Goal: Task Accomplishment & Management: Manage account settings

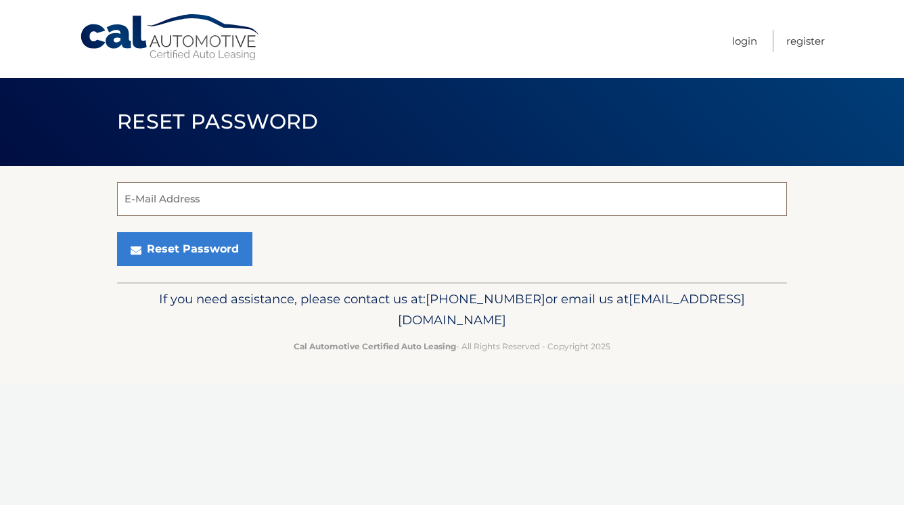
click at [311, 203] on input "E-Mail Address" at bounding box center [452, 199] width 670 height 34
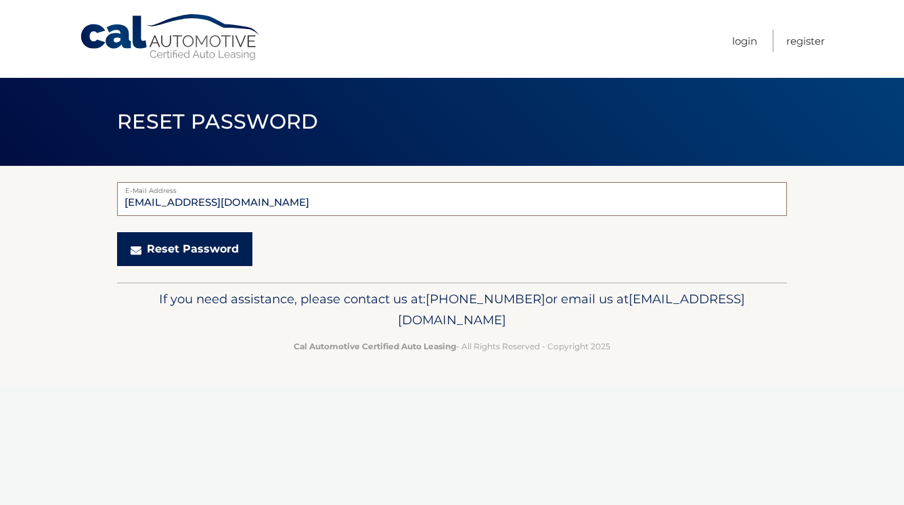
type input "brisilva1105@gmail.com"
click at [215, 244] on button "Reset Password" at bounding box center [184, 249] width 135 height 34
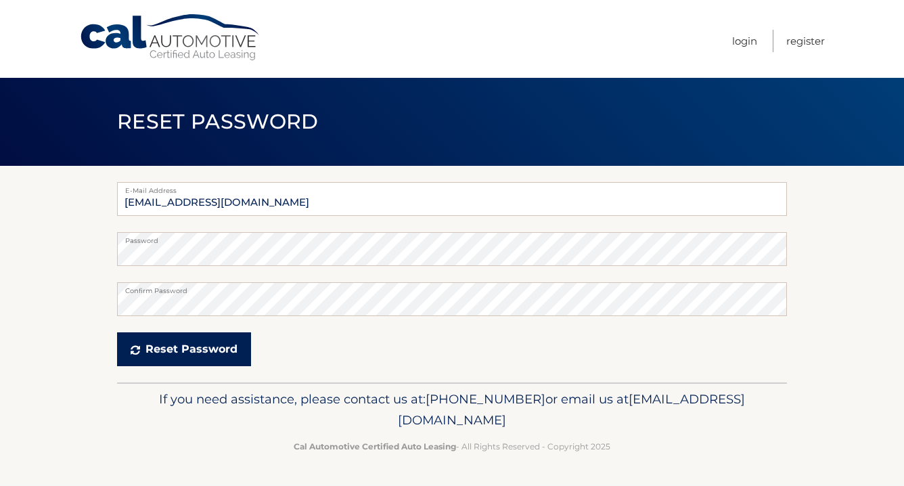
click at [227, 351] on button "Reset Password" at bounding box center [184, 349] width 134 height 34
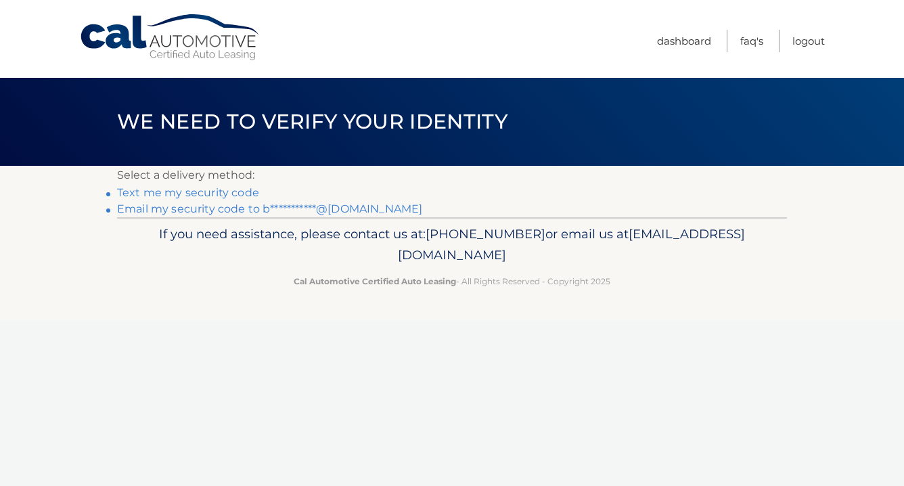
click at [200, 211] on link "**********" at bounding box center [269, 208] width 305 height 13
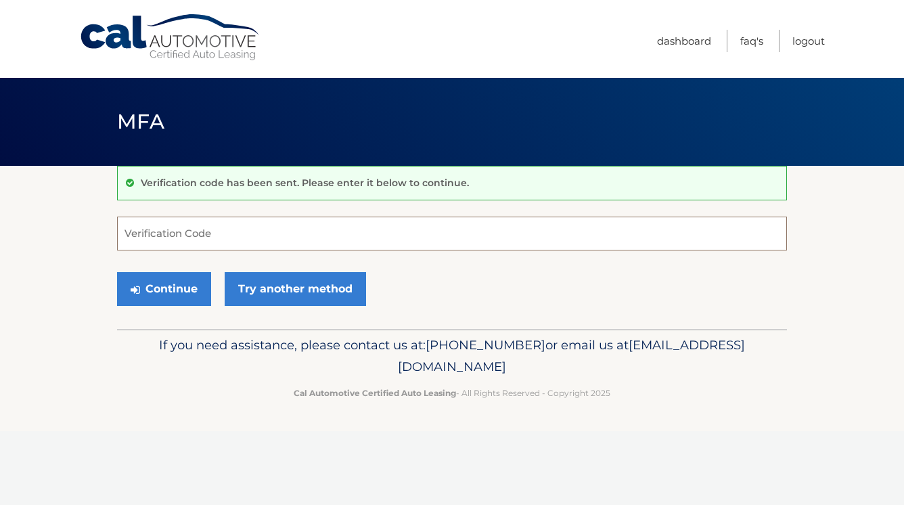
click at [238, 240] on input "Verification Code" at bounding box center [452, 234] width 670 height 34
paste input "935037"
type input "935037"
click at [177, 301] on button "Continue" at bounding box center [164, 289] width 94 height 34
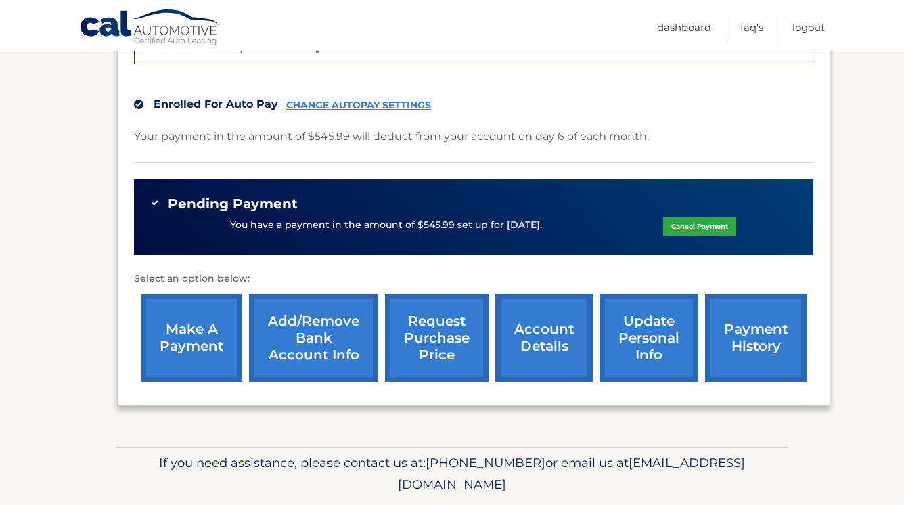
scroll to position [415, 0]
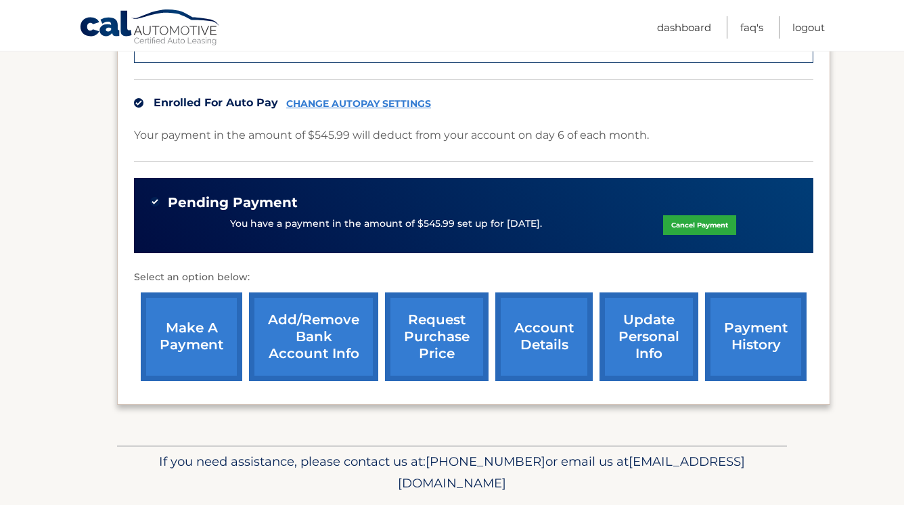
click at [436, 322] on link "request purchase price" at bounding box center [437, 336] width 104 height 89
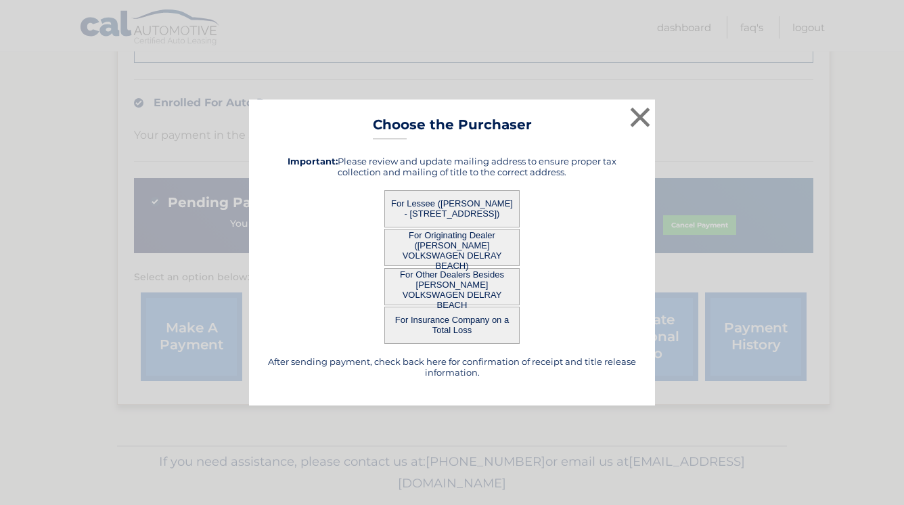
click at [493, 216] on button "For Lessee ([PERSON_NAME] - [STREET_ADDRESS])" at bounding box center [452, 208] width 135 height 37
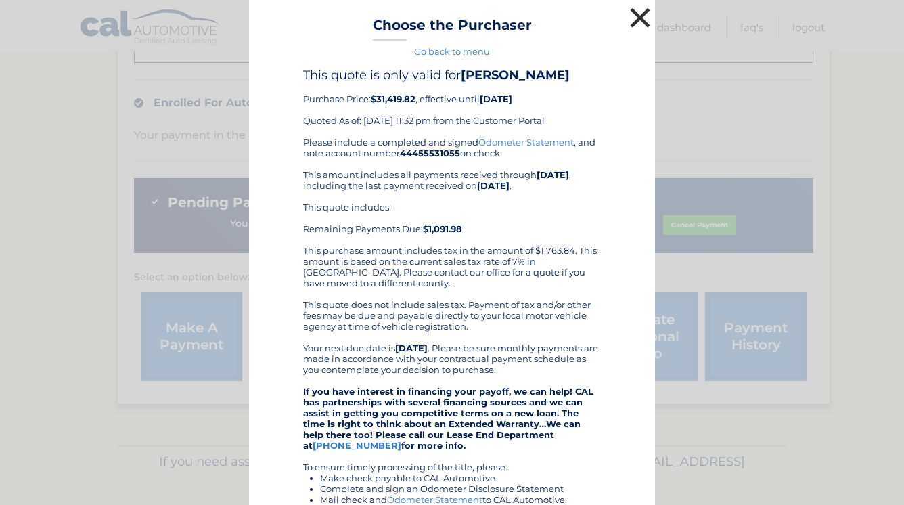
scroll to position [0, 0]
click at [645, 13] on button "×" at bounding box center [640, 17] width 27 height 27
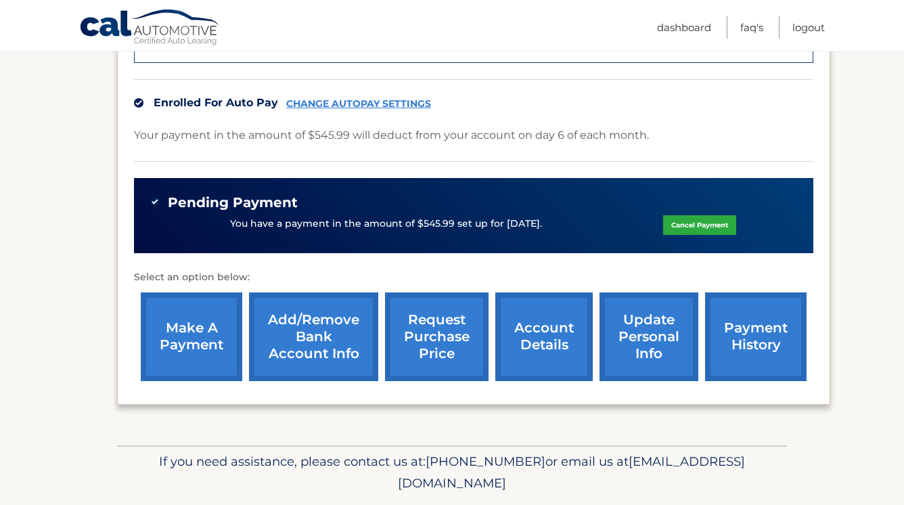
click at [550, 297] on link "account details" at bounding box center [544, 336] width 97 height 89
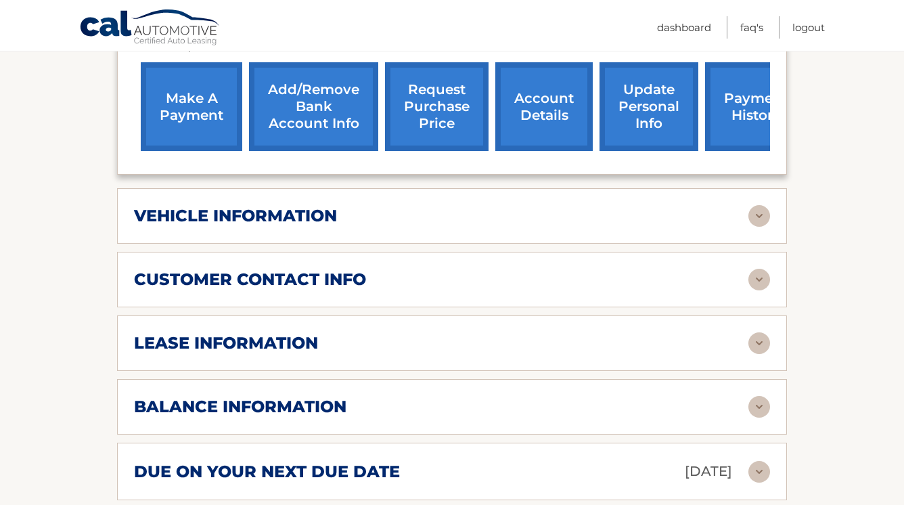
scroll to position [594, 0]
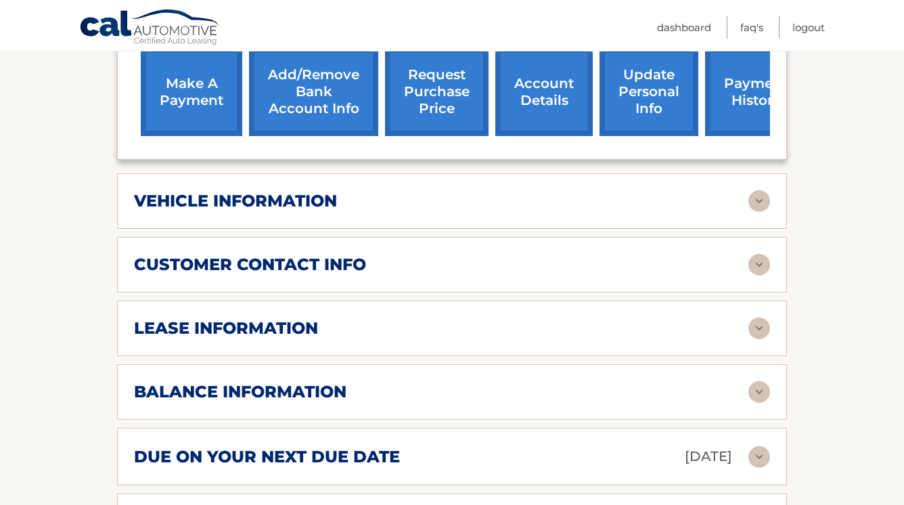
click at [480, 191] on div "vehicle information" at bounding box center [441, 201] width 615 height 20
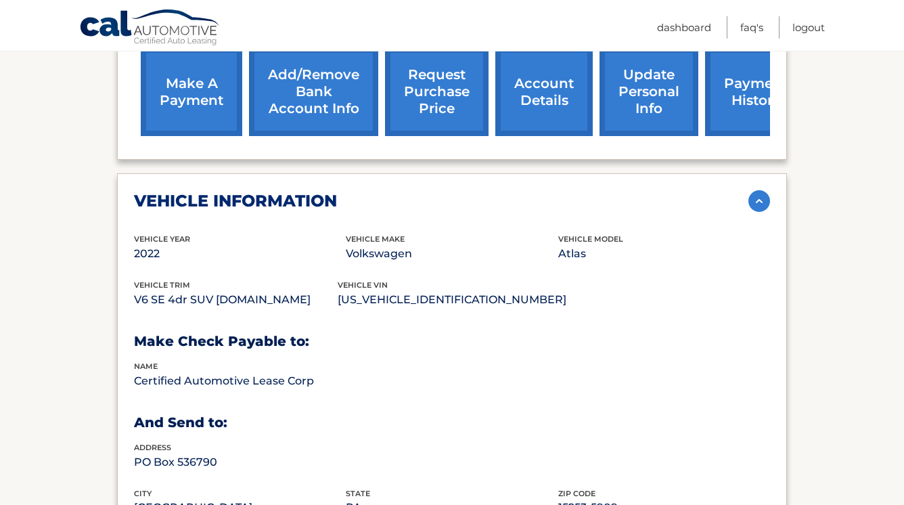
click at [481, 191] on div "vehicle information" at bounding box center [441, 201] width 615 height 20
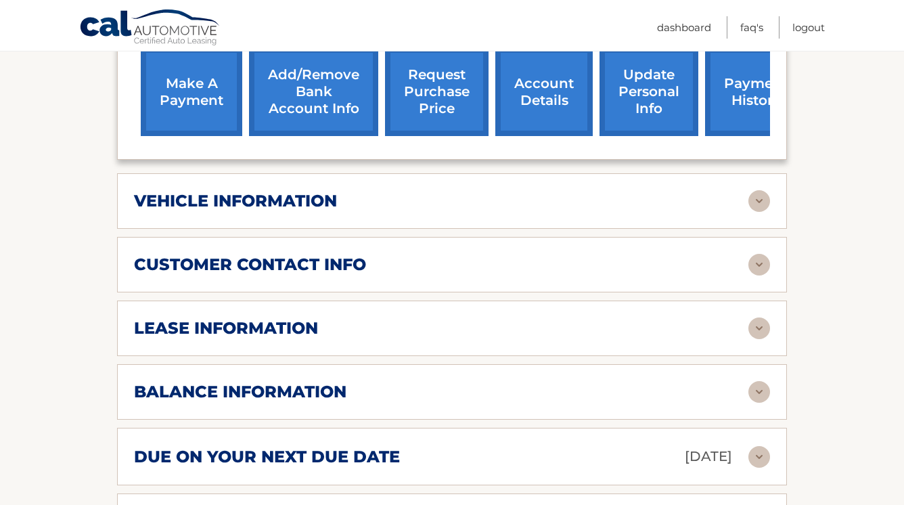
click at [453, 255] on div "customer contact info" at bounding box center [441, 265] width 615 height 20
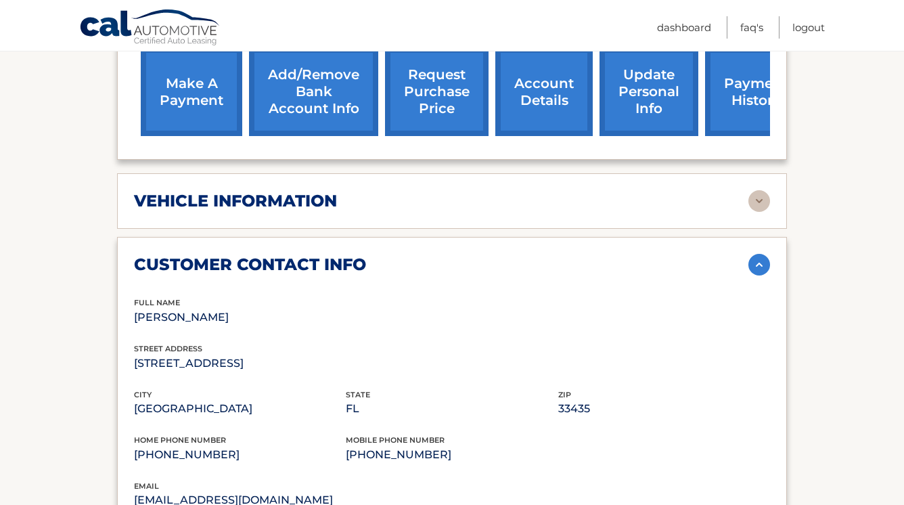
click at [455, 255] on div "customer contact info" at bounding box center [441, 265] width 615 height 20
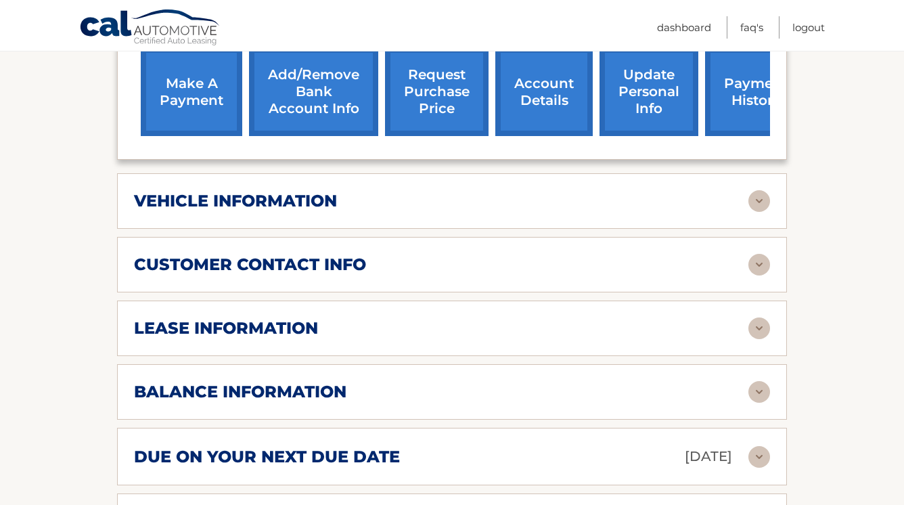
click at [430, 320] on div "lease information Contract Start Date [DATE] Term 39 Maturity Date [DATE] Start…" at bounding box center [452, 329] width 670 height 56
click at [431, 318] on div "lease information" at bounding box center [441, 328] width 615 height 20
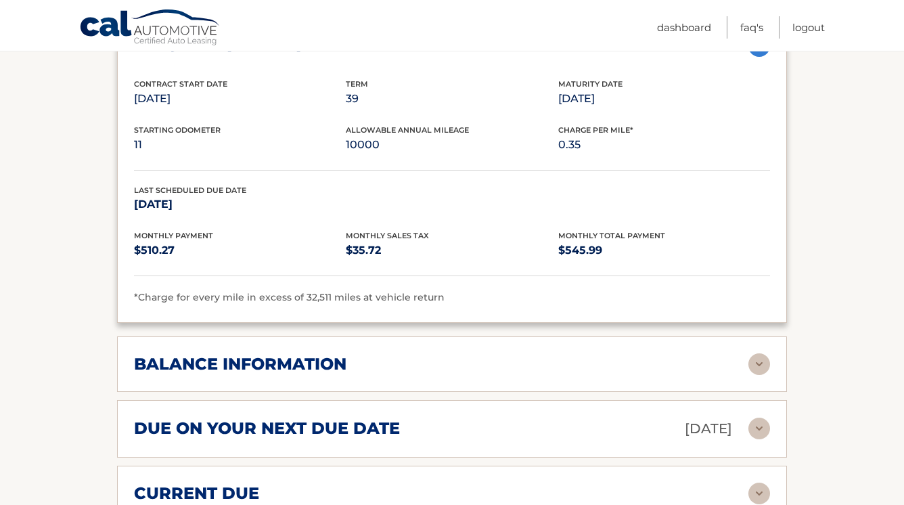
scroll to position [879, 0]
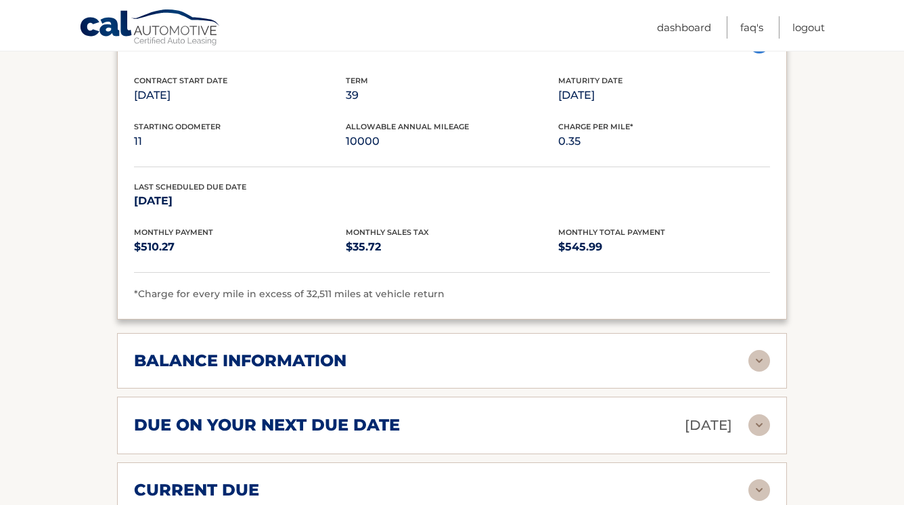
click at [416, 333] on div "balance information Payments Received 37 Payments Remaining 2 Next Payment will…" at bounding box center [452, 361] width 670 height 56
click at [408, 351] on div "balance information" at bounding box center [441, 361] width 615 height 20
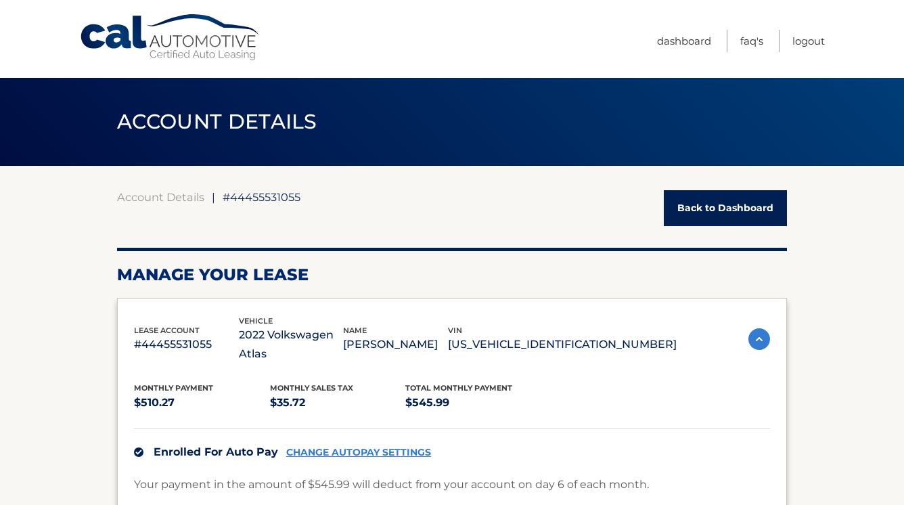
scroll to position [0, 0]
